Goal: Task Accomplishment & Management: Manage account settings

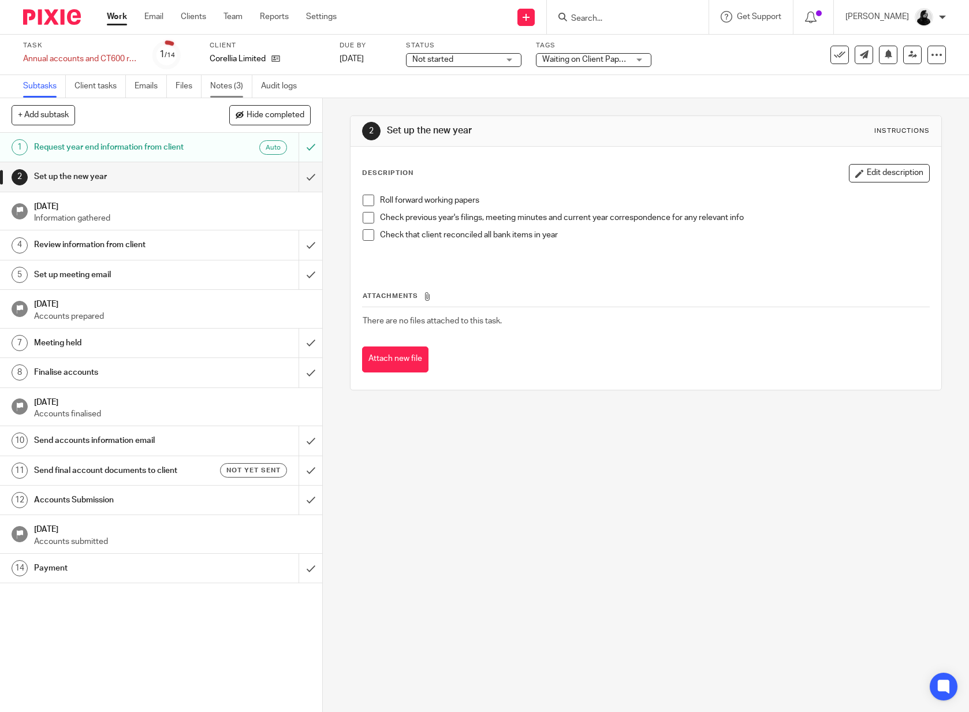
click at [235, 90] on link "Notes (3)" at bounding box center [231, 86] width 42 height 23
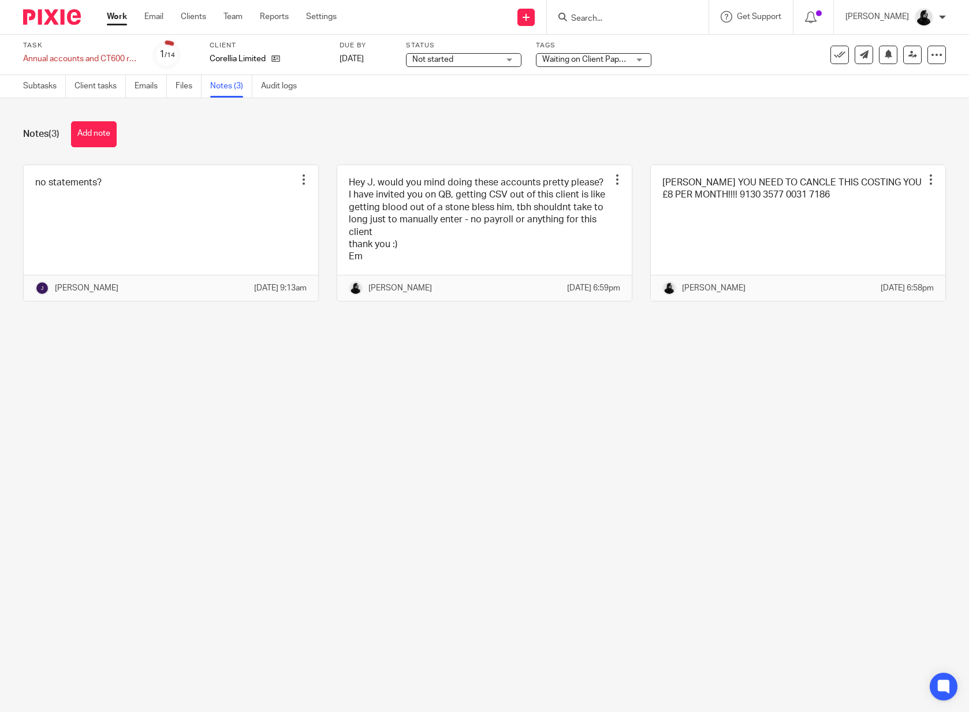
click at [200, 90] on link "Files" at bounding box center [189, 86] width 26 height 23
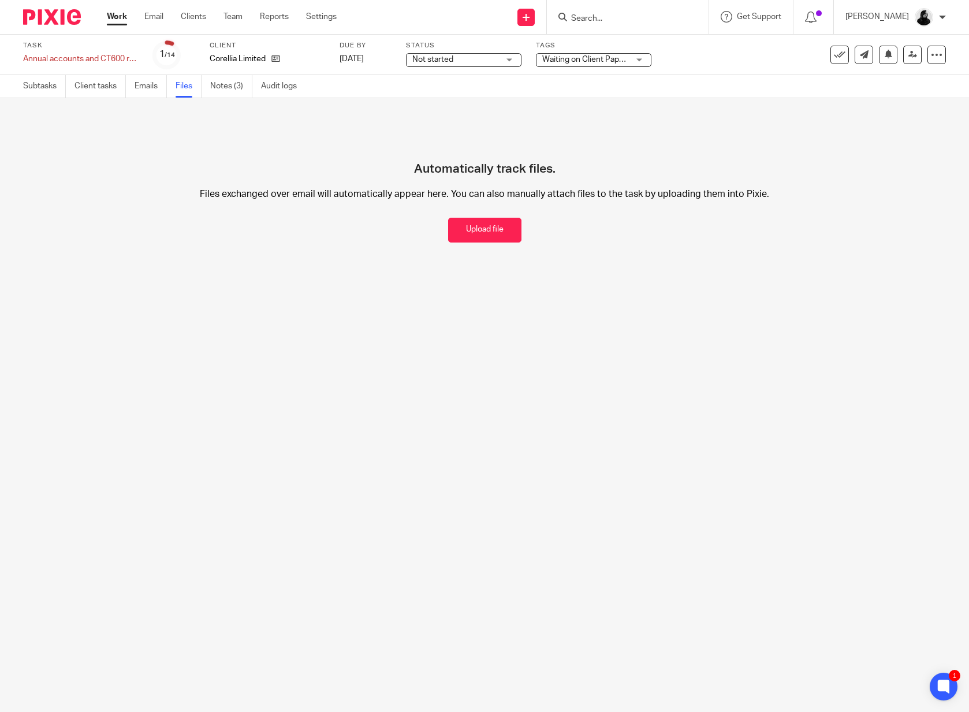
click at [621, 15] on input "Search" at bounding box center [622, 19] width 104 height 10
type input "csw"
click at [632, 52] on link at bounding box center [672, 49] width 208 height 27
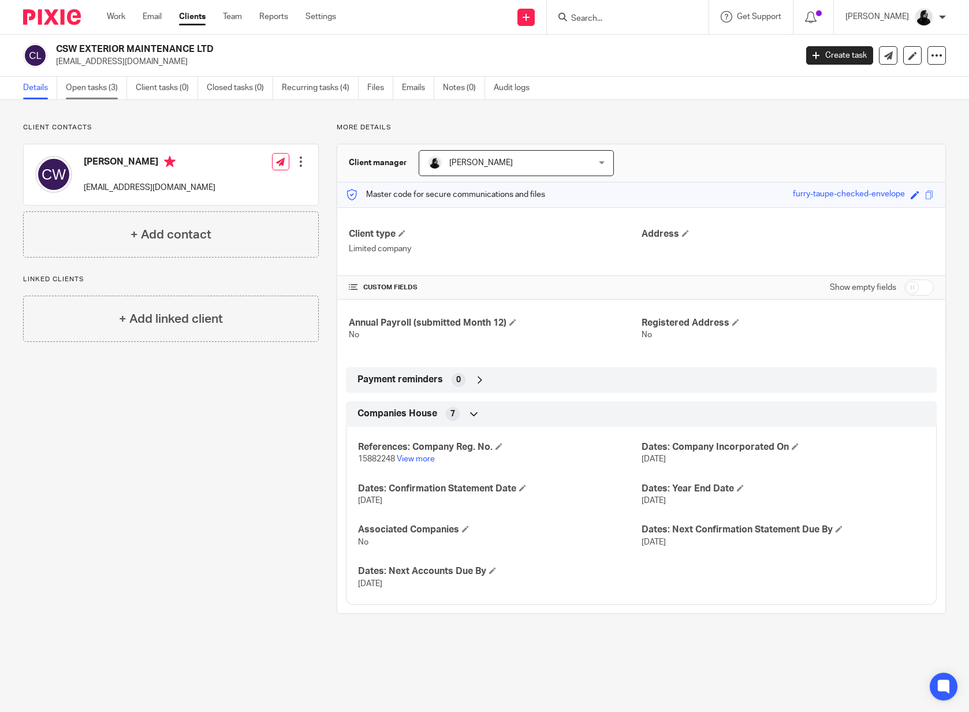
click at [106, 78] on link "Open tasks (3)" at bounding box center [96, 88] width 61 height 23
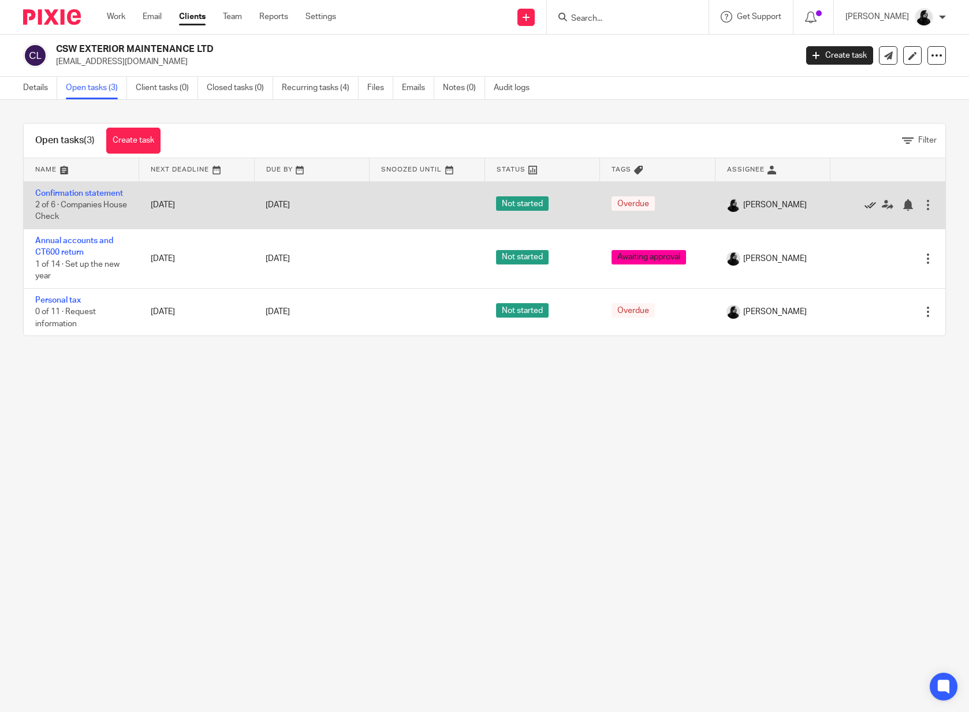
click at [870, 204] on icon at bounding box center [870, 205] width 12 height 12
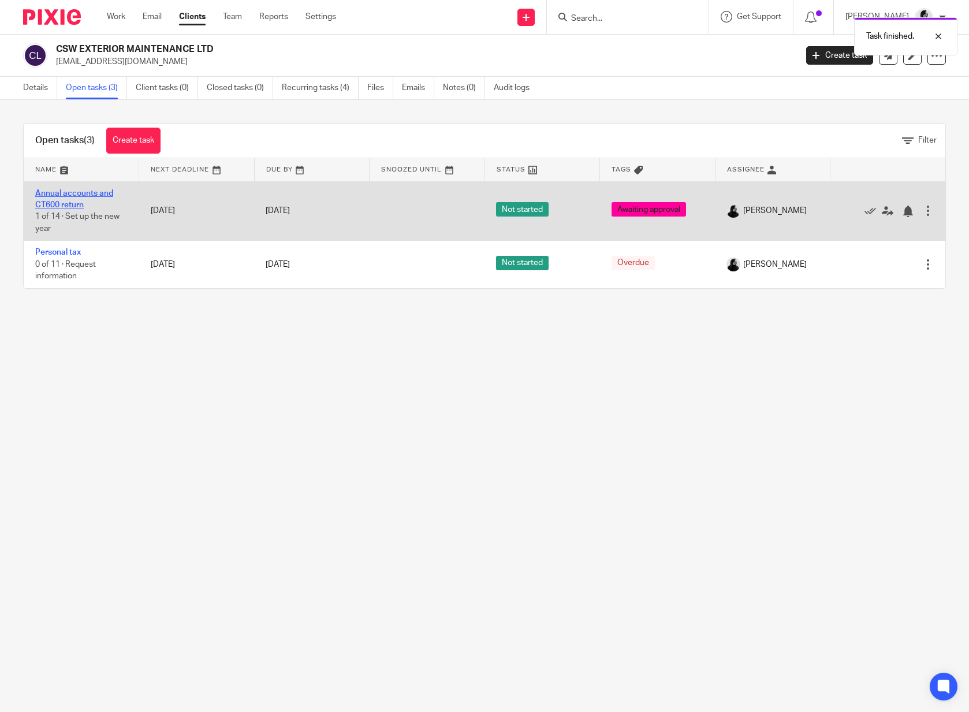
click at [73, 197] on link "Annual accounts and CT600 return" at bounding box center [74, 199] width 78 height 20
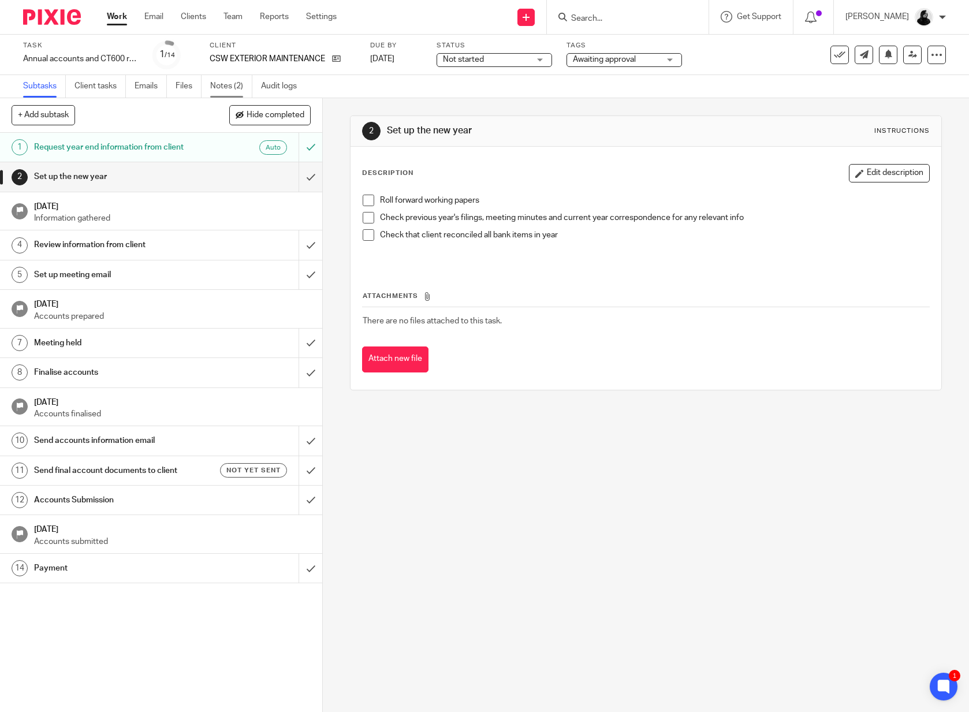
click at [234, 88] on link "Notes (2)" at bounding box center [231, 86] width 42 height 23
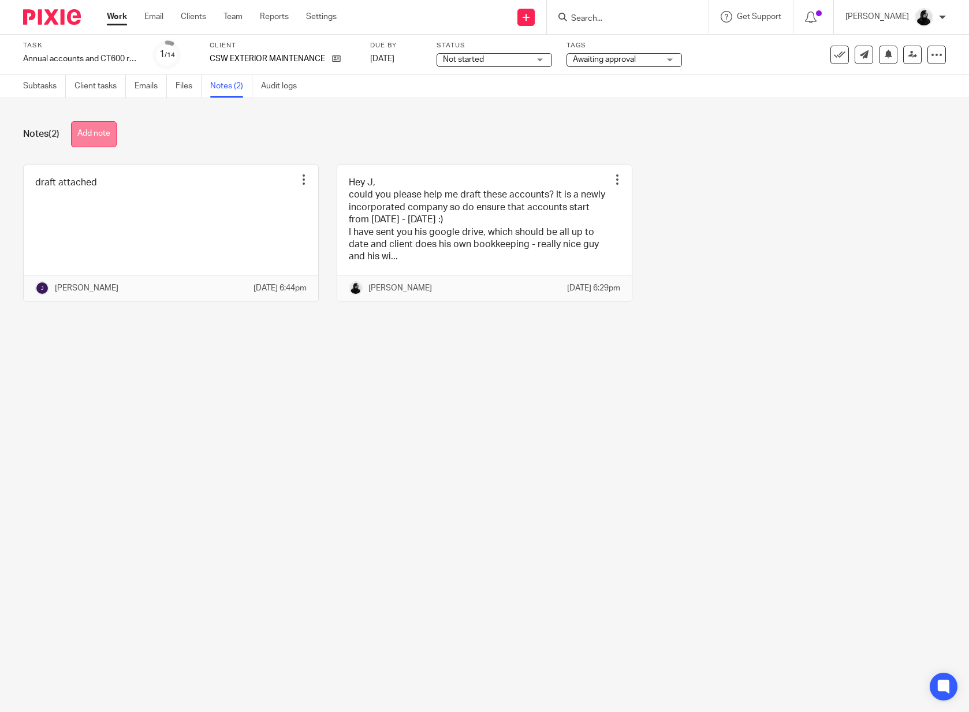
click at [109, 133] on button "Add note" at bounding box center [94, 134] width 46 height 26
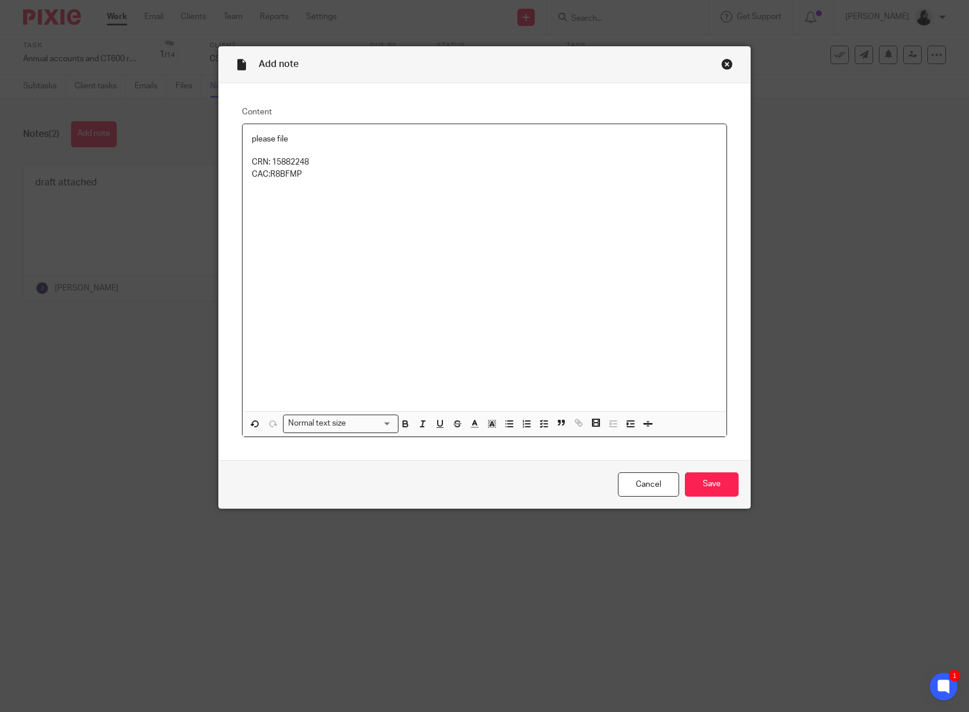
click at [369, 186] on div "please file CRN: 15882248 CAC:R8BFMP" at bounding box center [484, 268] width 484 height 288
click at [445, 188] on div "please file CRN: 15882248 CAC: R8BFMP" at bounding box center [484, 268] width 484 height 288
click at [728, 491] on input "Save" at bounding box center [712, 484] width 54 height 25
